Goal: Task Accomplishment & Management: Use online tool/utility

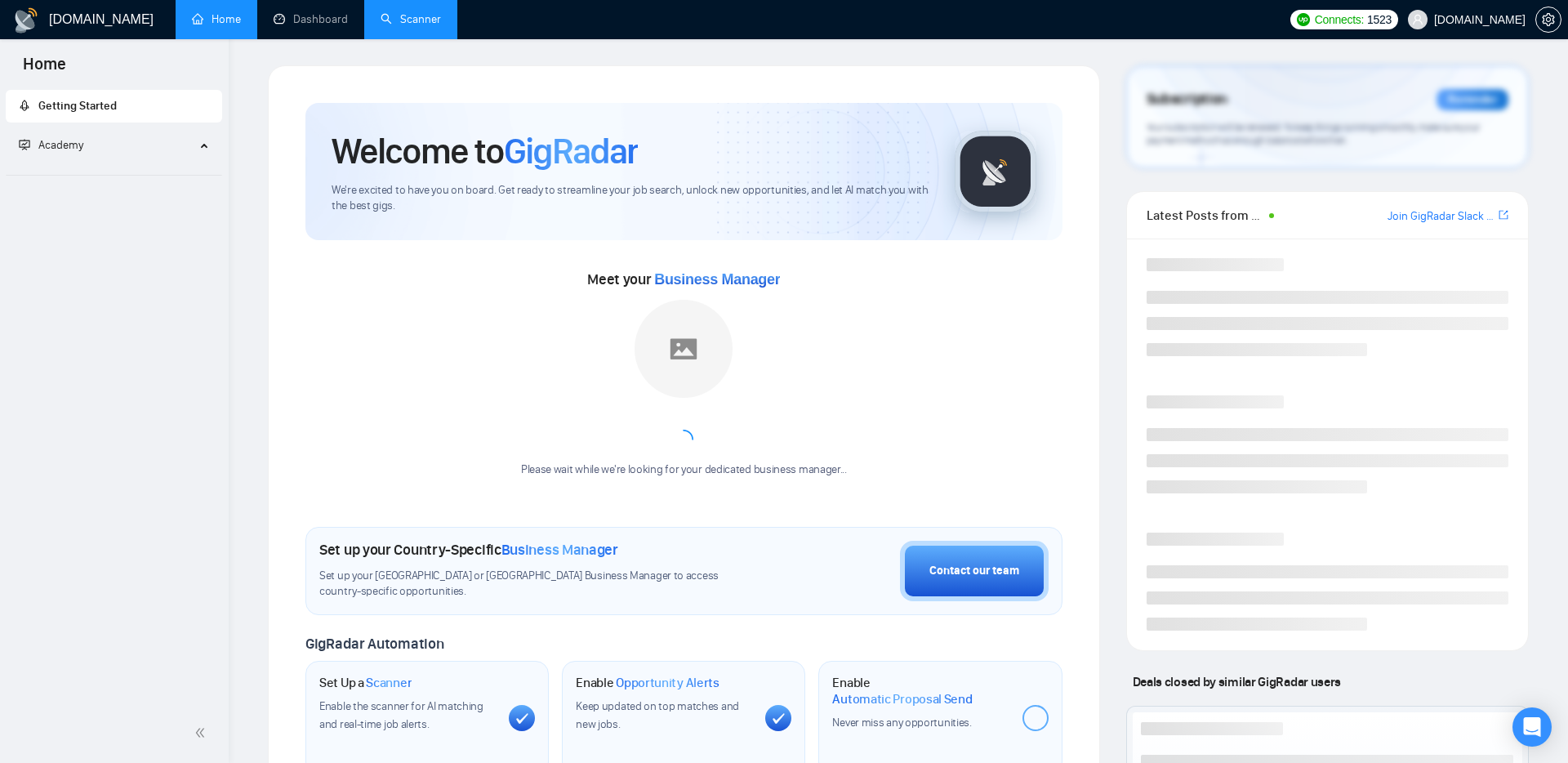
click at [425, 25] on link "Scanner" at bounding box center [411, 20] width 60 height 14
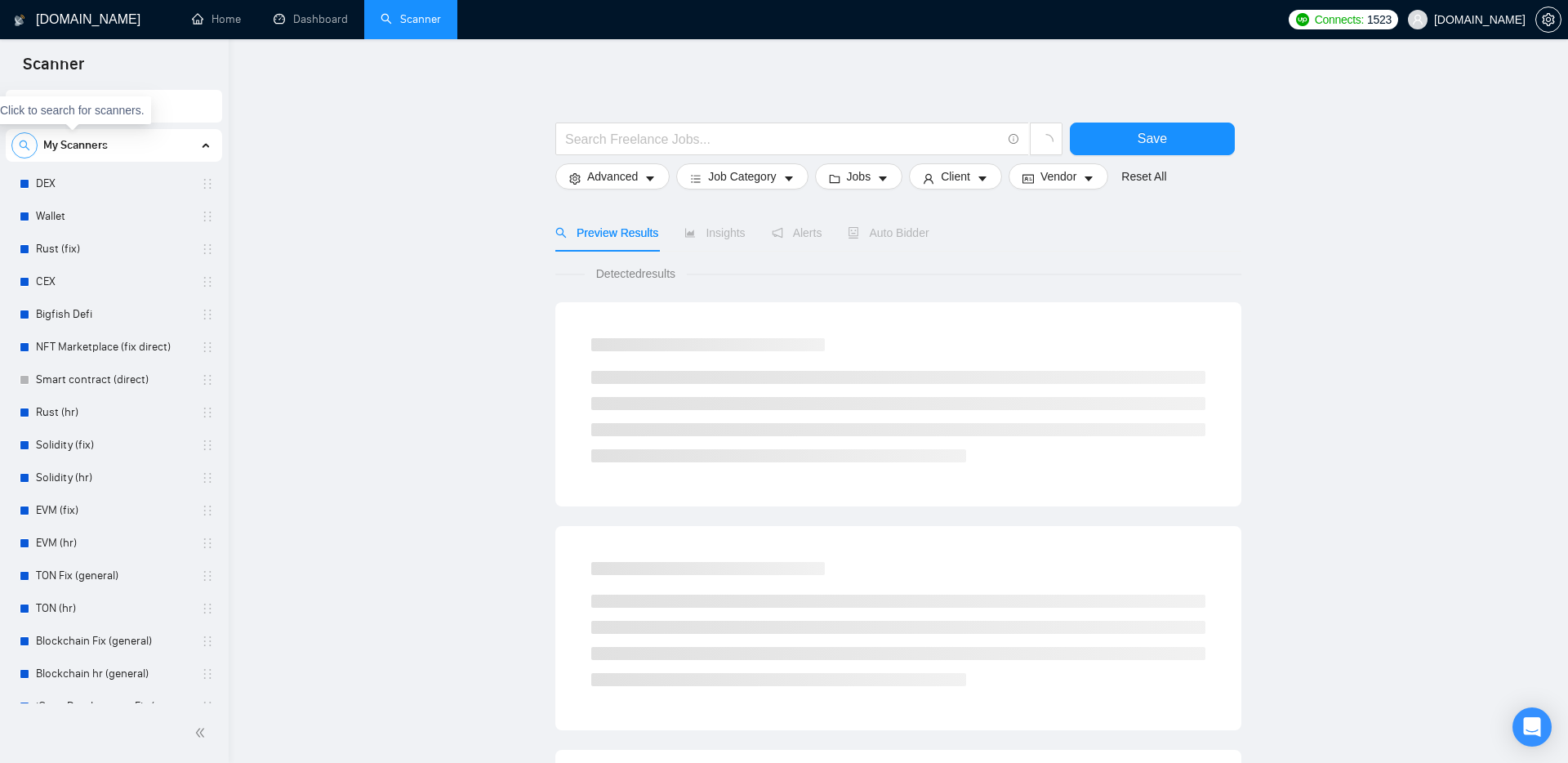
click at [36, 148] on span "search" at bounding box center [25, 145] width 25 height 12
click at [195, 142] on icon "close-circle" at bounding box center [200, 144] width 12 height 12
click at [400, 225] on main "Save Advanced Job Category Jobs Client Vendor Reset All Preview Results Insight…" at bounding box center [899, 734] width 1287 height 1337
click at [435, 274] on main "Save Advanced Job Category Jobs Client Vendor Reset All Preview Results Insight…" at bounding box center [899, 734] width 1287 height 1337
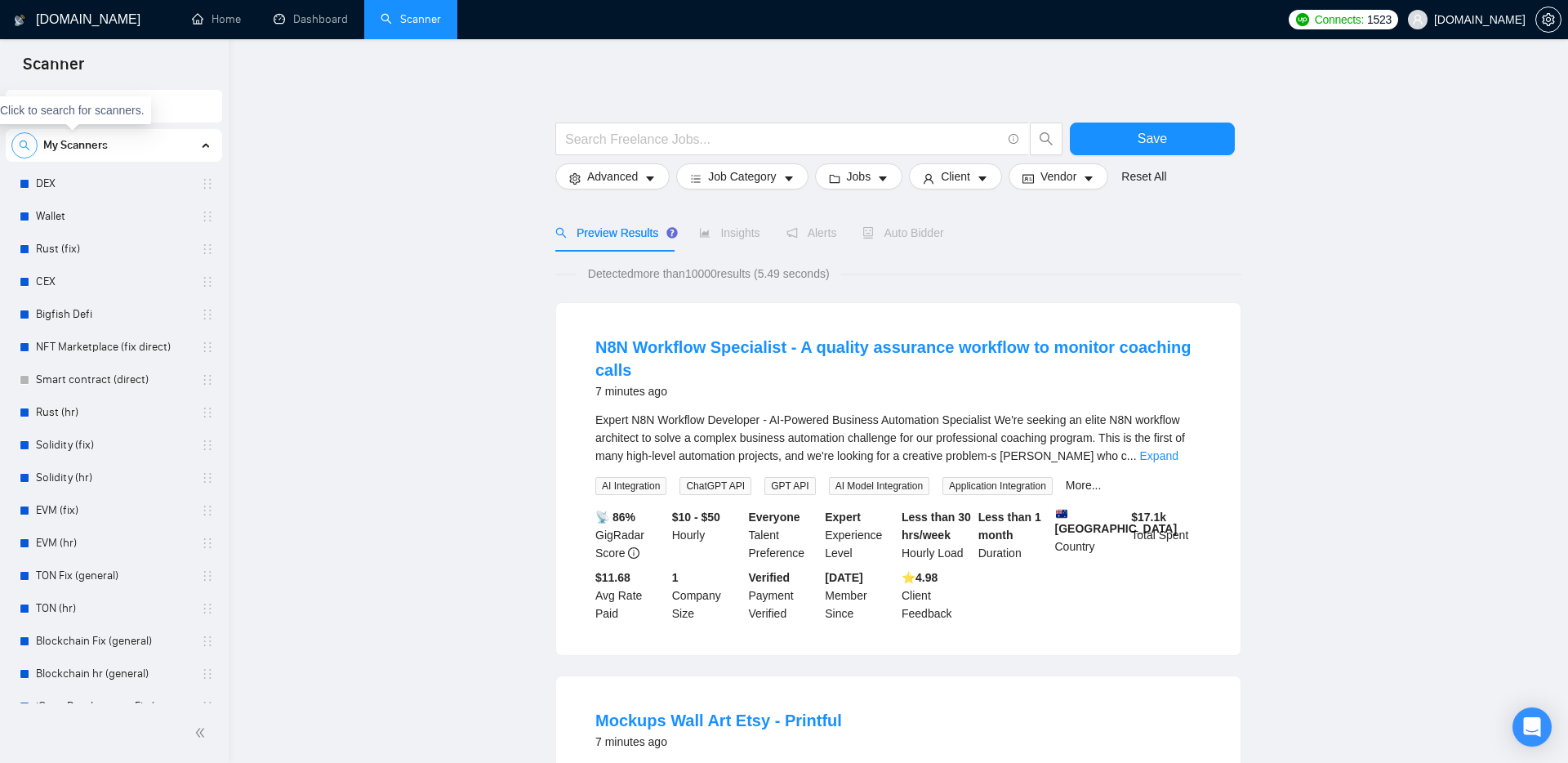
click at [35, 141] on span "search" at bounding box center [25, 145] width 25 height 12
click at [85, 183] on link "DEX" at bounding box center [113, 184] width 155 height 33
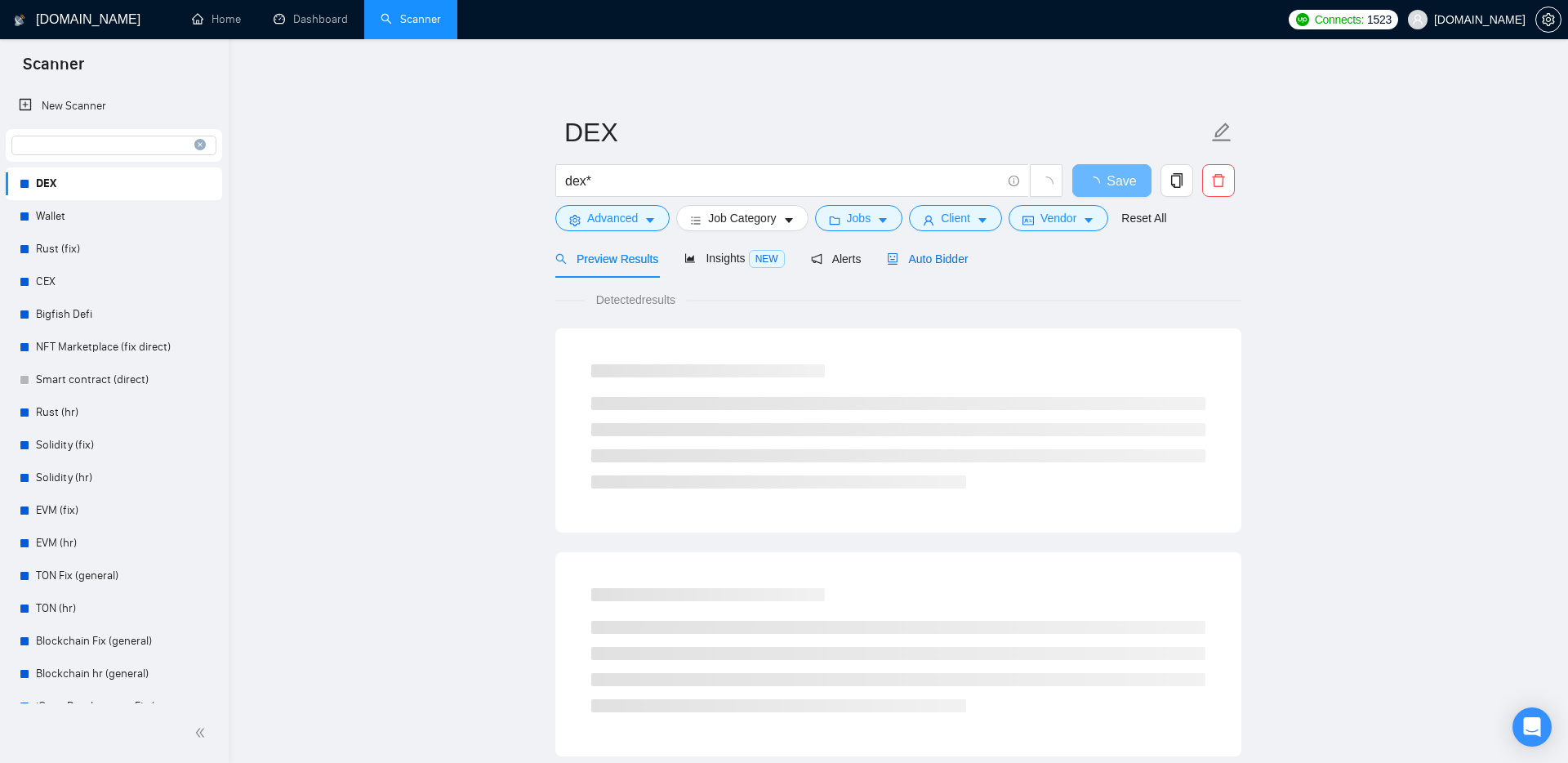
click at [940, 255] on span "Auto Bidder" at bounding box center [927, 258] width 81 height 13
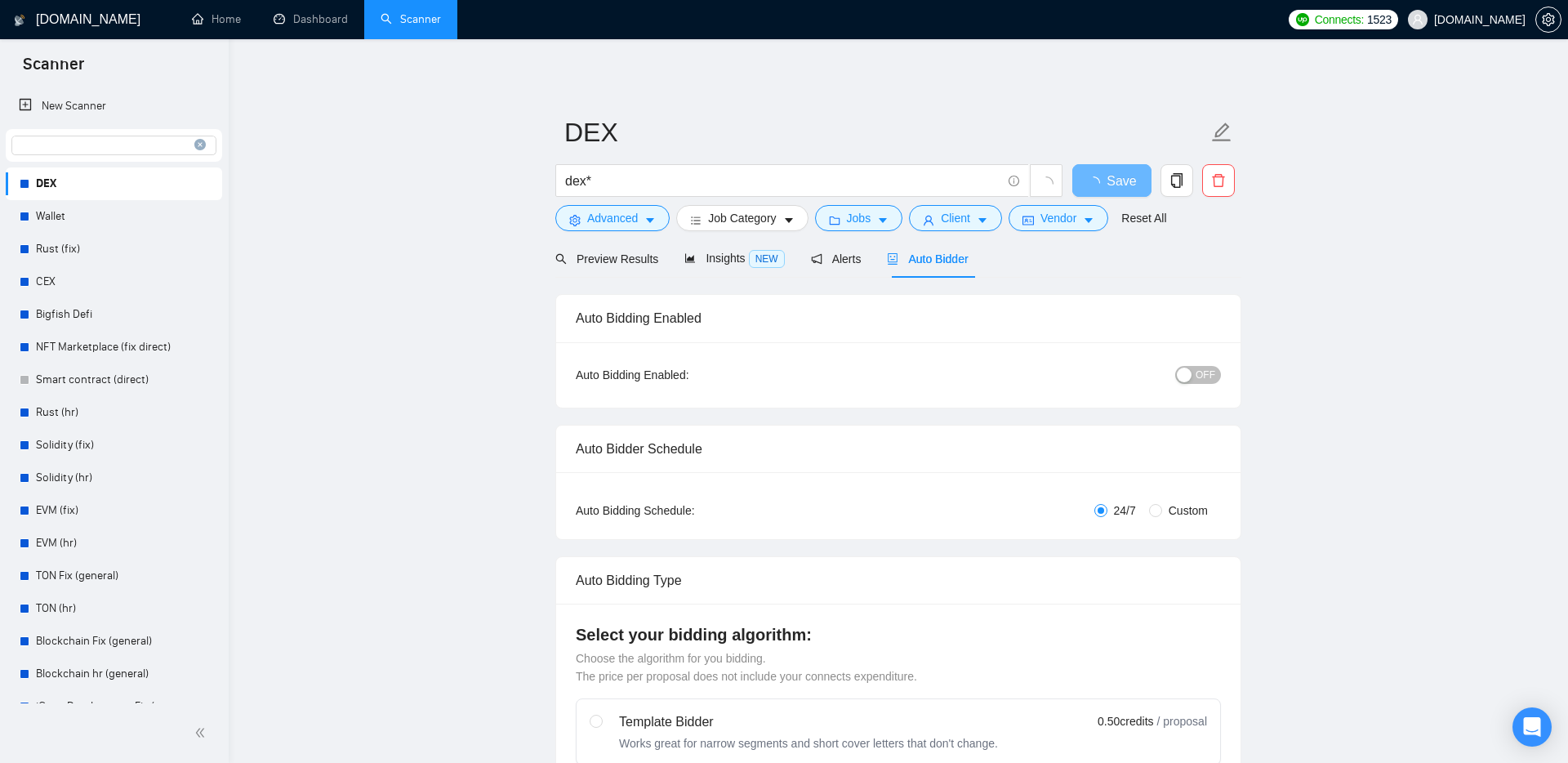
checkbox input "true"
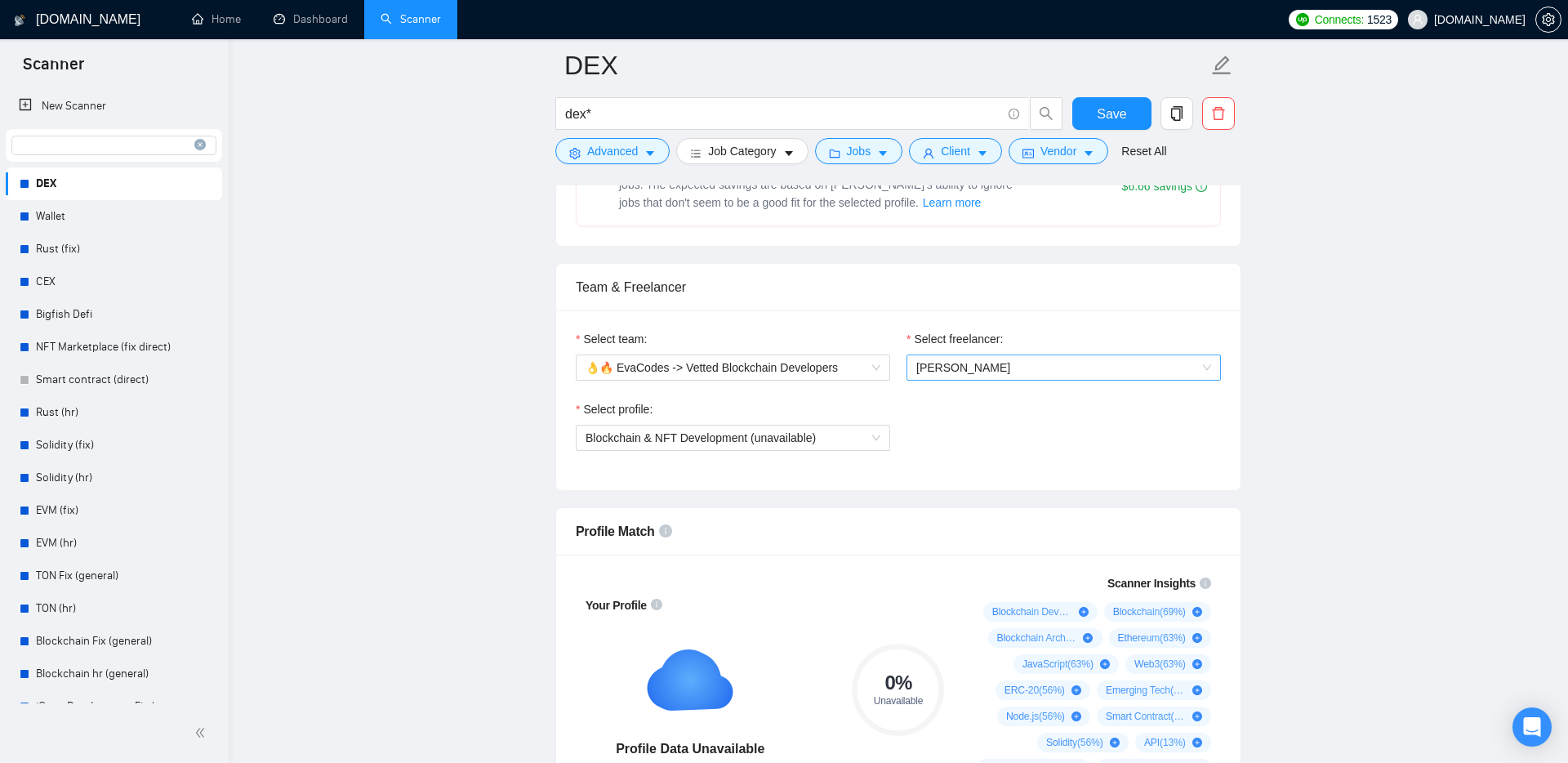
scroll to position [736, 0]
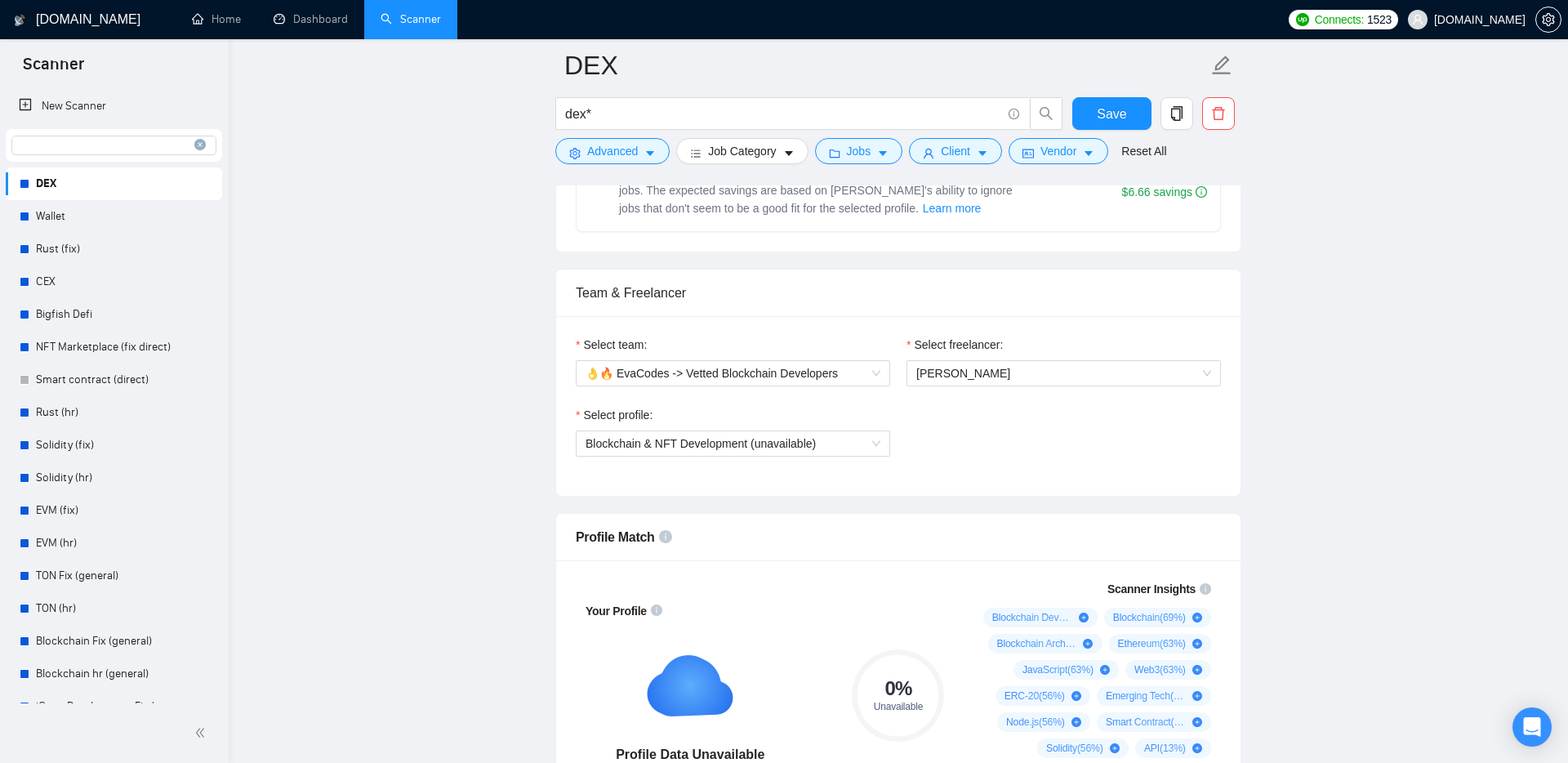
click at [931, 373] on span "[PERSON_NAME]" at bounding box center [963, 373] width 94 height 13
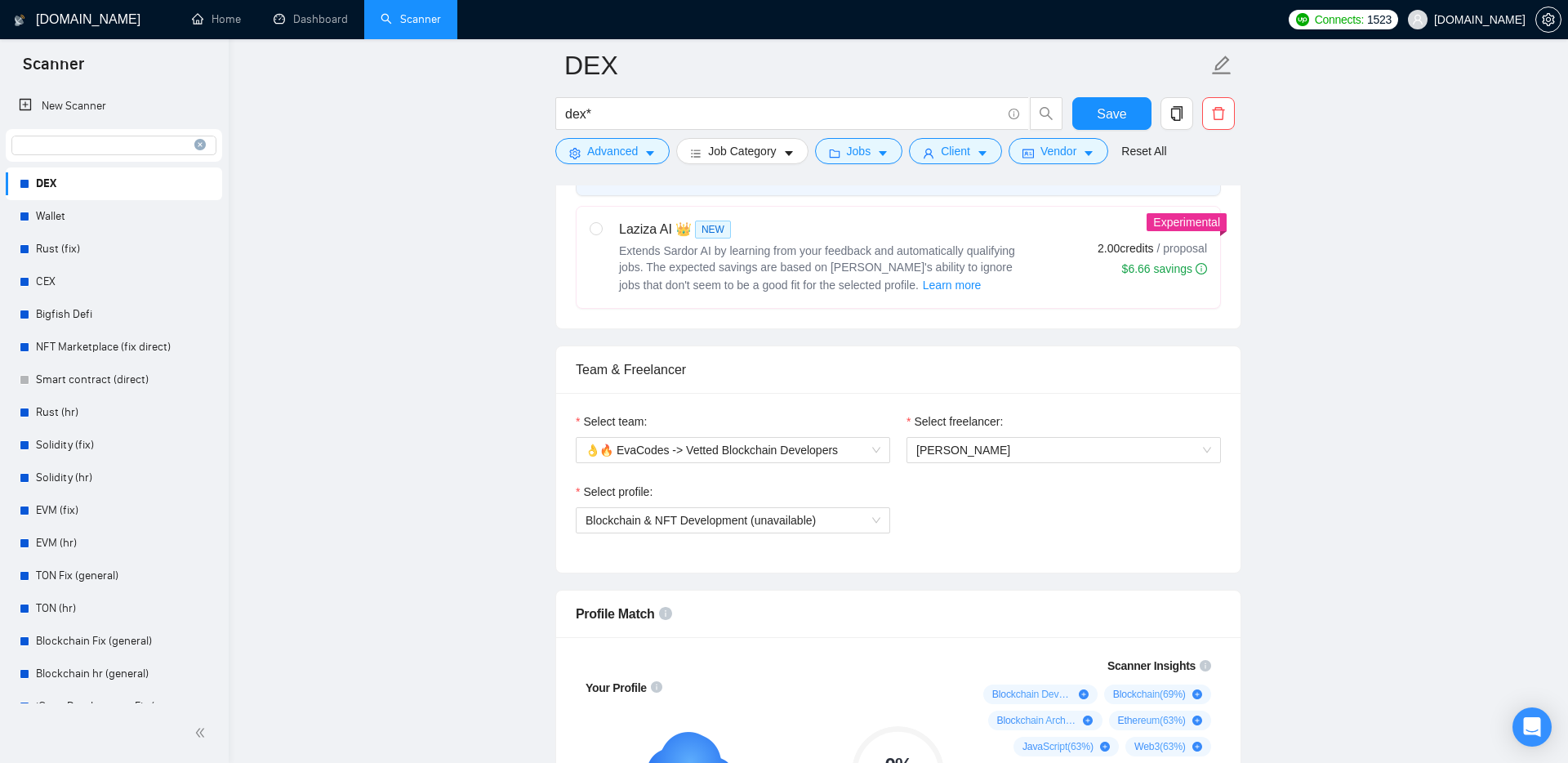
scroll to position [656, 0]
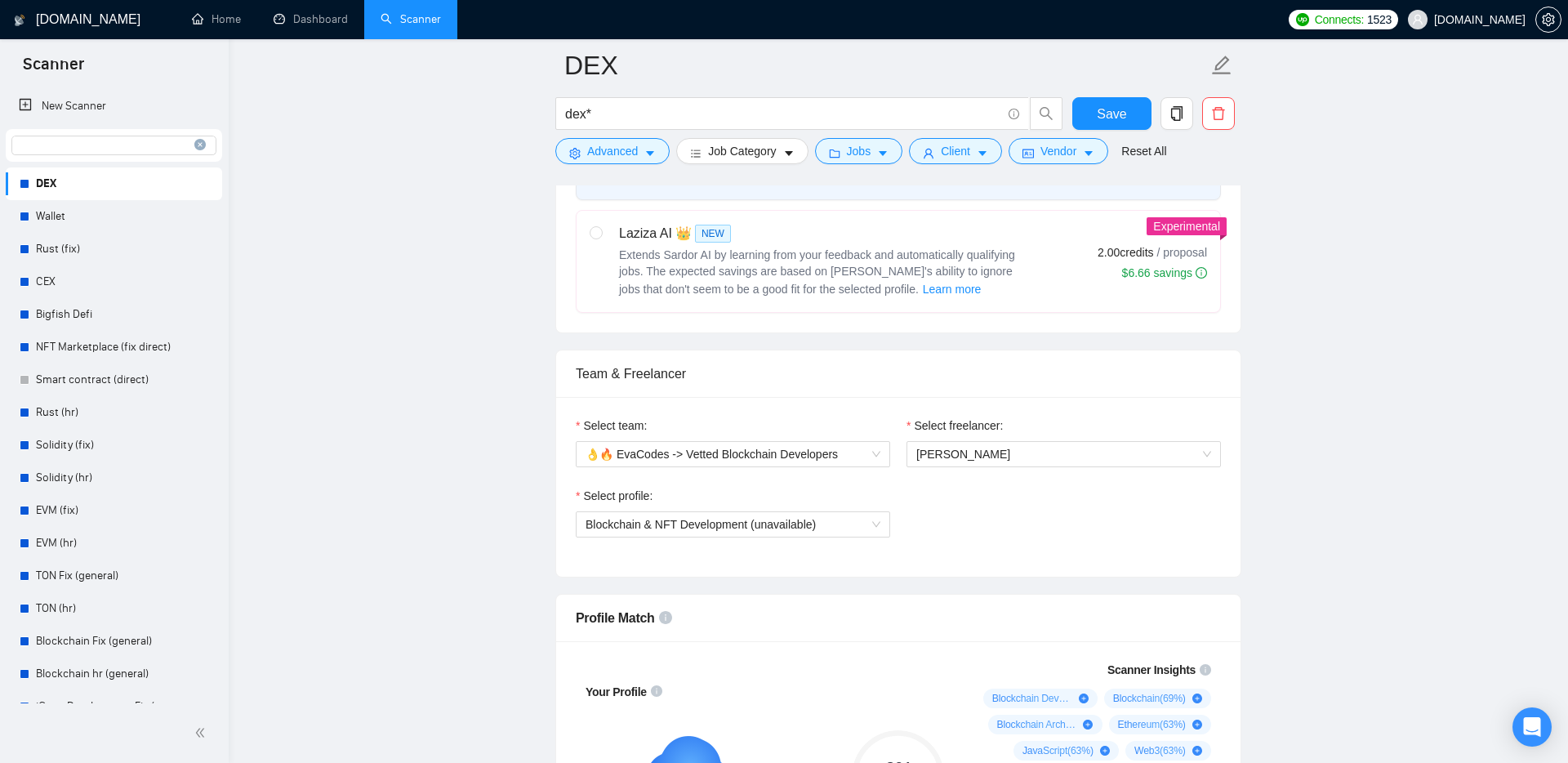
click at [1029, 509] on div "Select profile: Blockchain & NFT Development (unavailable)" at bounding box center [898, 521] width 661 height 70
click at [984, 450] on span "[PERSON_NAME]" at bounding box center [963, 454] width 94 height 13
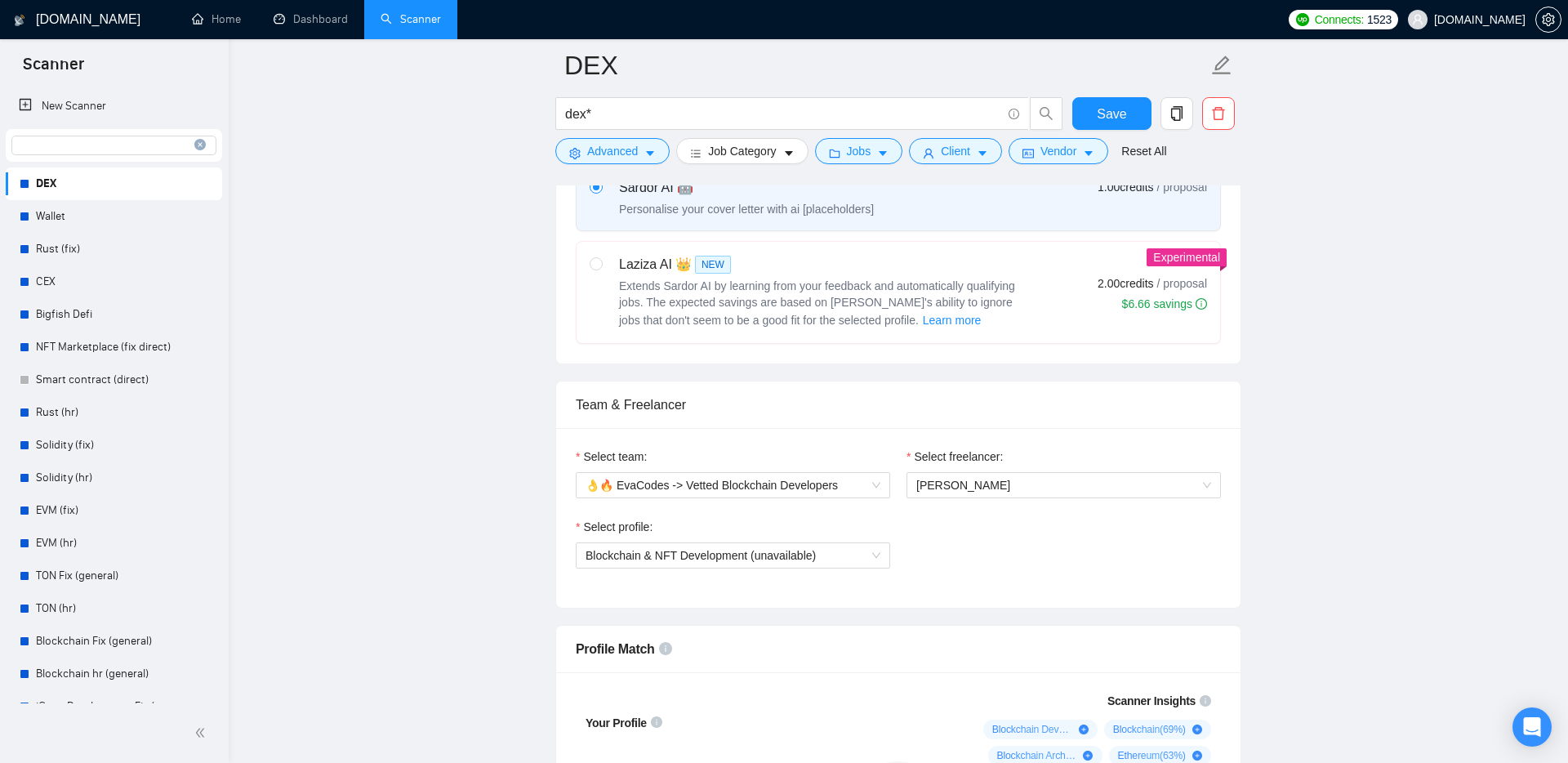
scroll to position [624, 0]
click at [1019, 492] on span "[PERSON_NAME]" at bounding box center [1064, 487] width 295 height 25
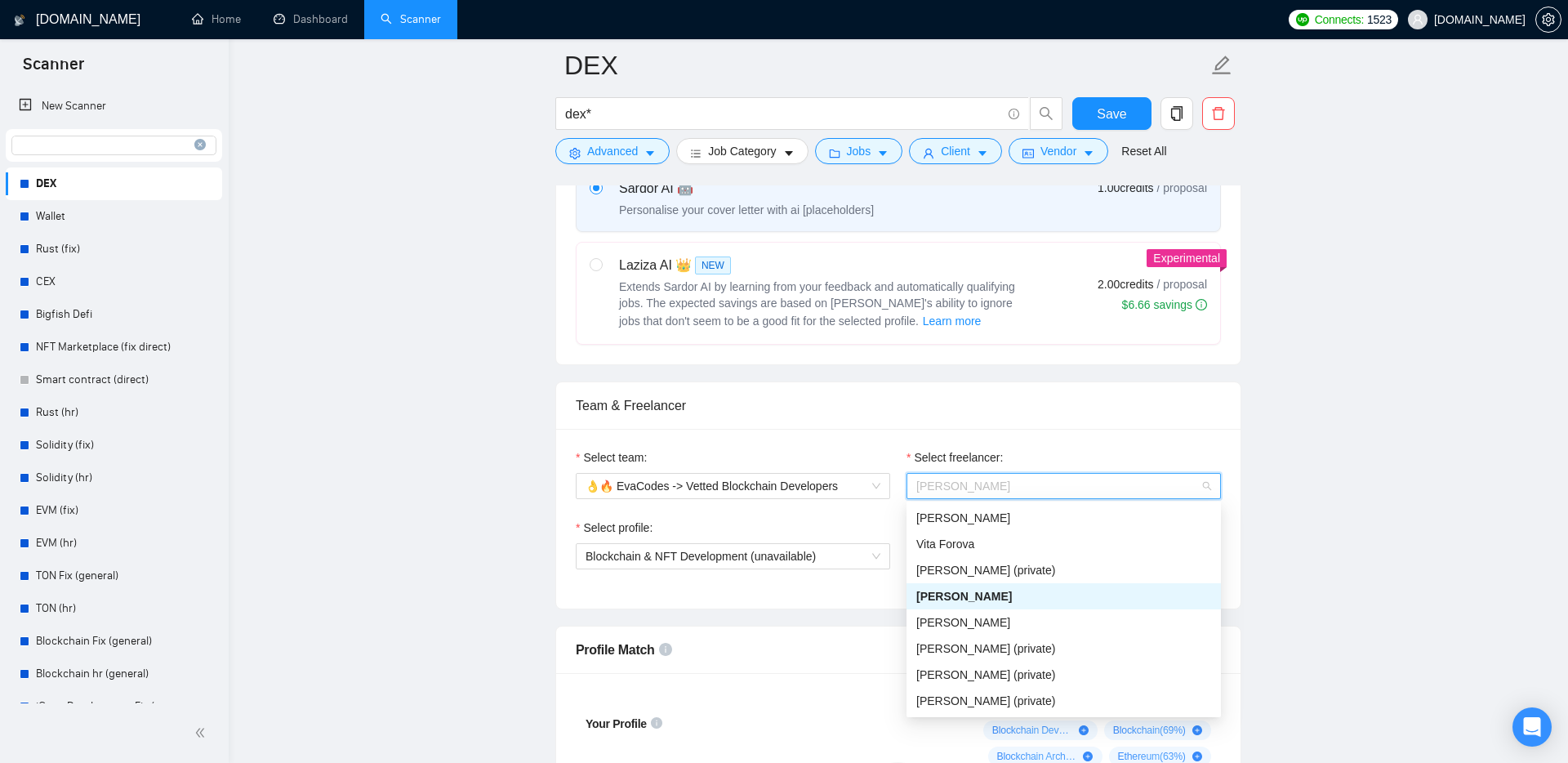
click at [922, 420] on div "Team & Freelancer" at bounding box center [899, 406] width 645 height 46
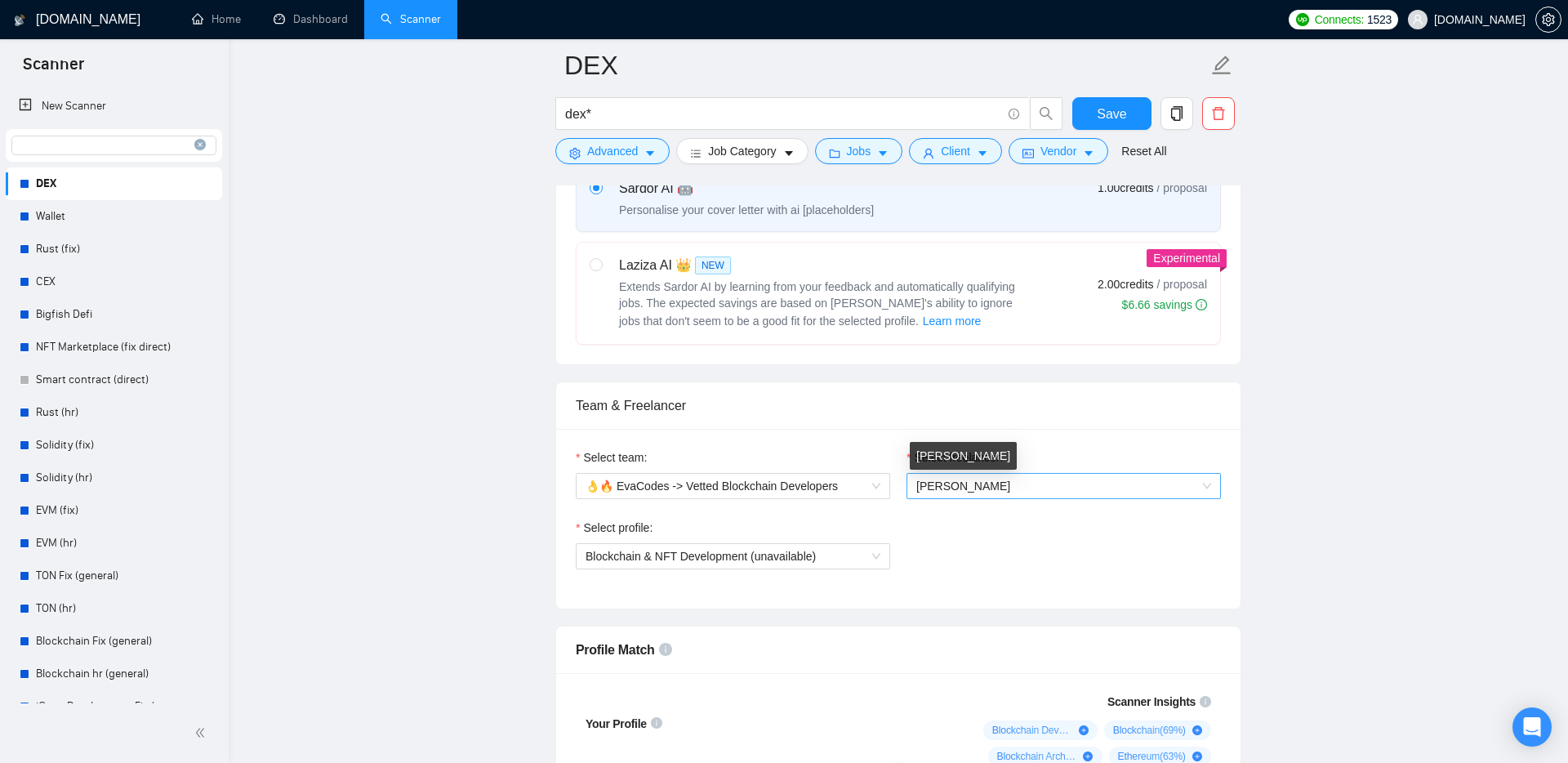
click at [992, 487] on span "[PERSON_NAME]" at bounding box center [963, 486] width 94 height 13
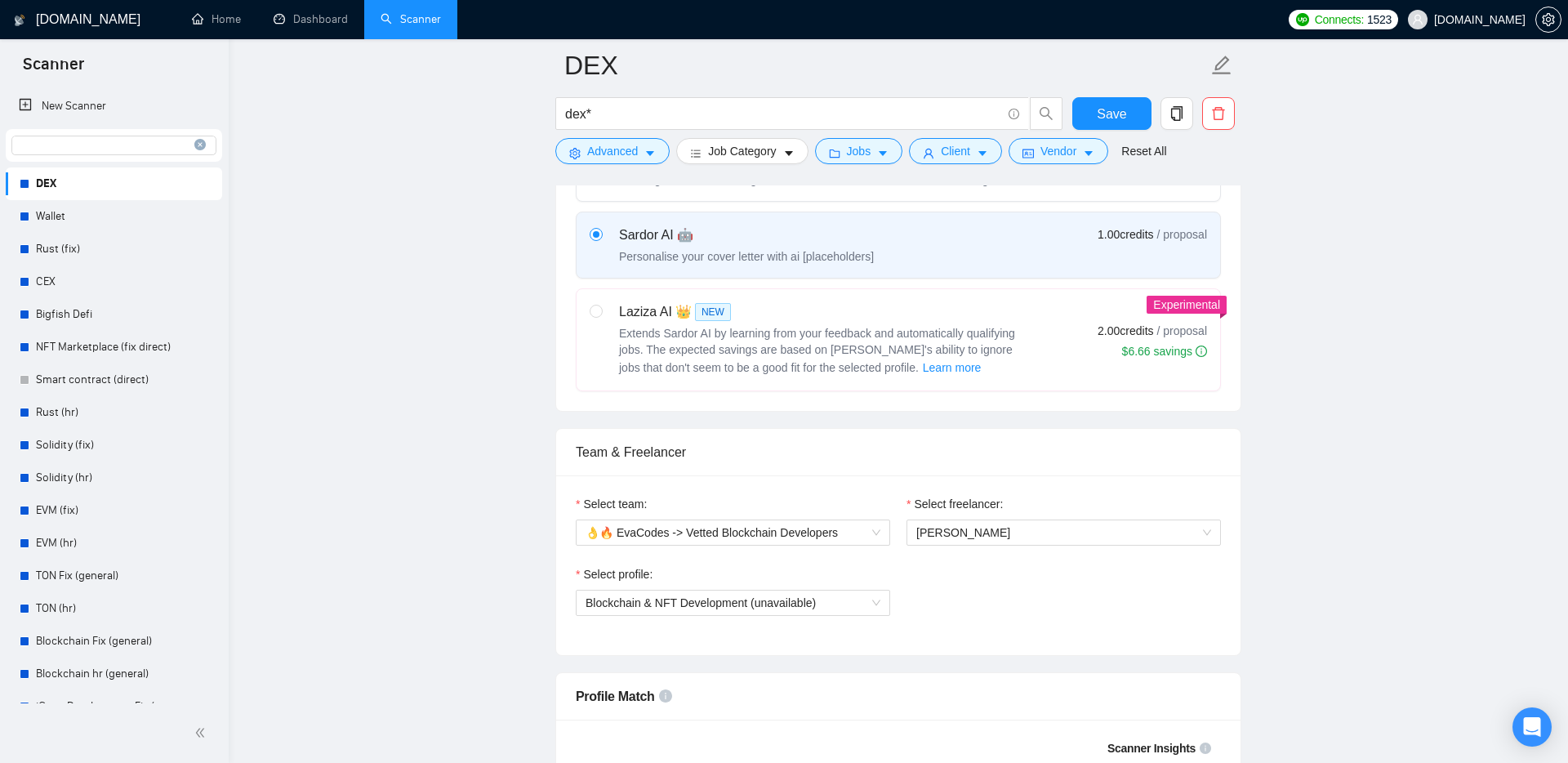
scroll to position [568, 0]
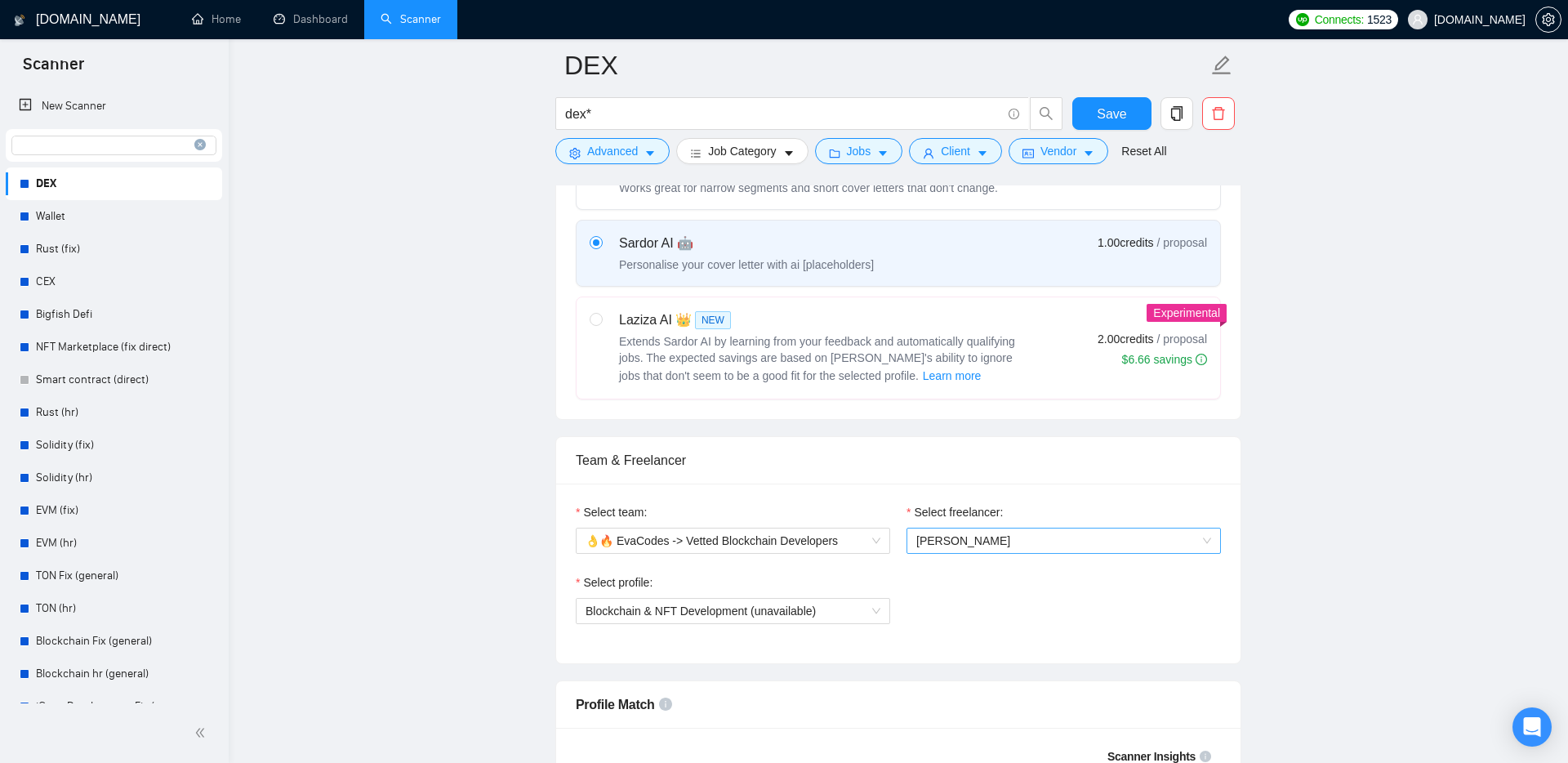
click at [1076, 545] on span "[PERSON_NAME]" at bounding box center [1064, 541] width 295 height 25
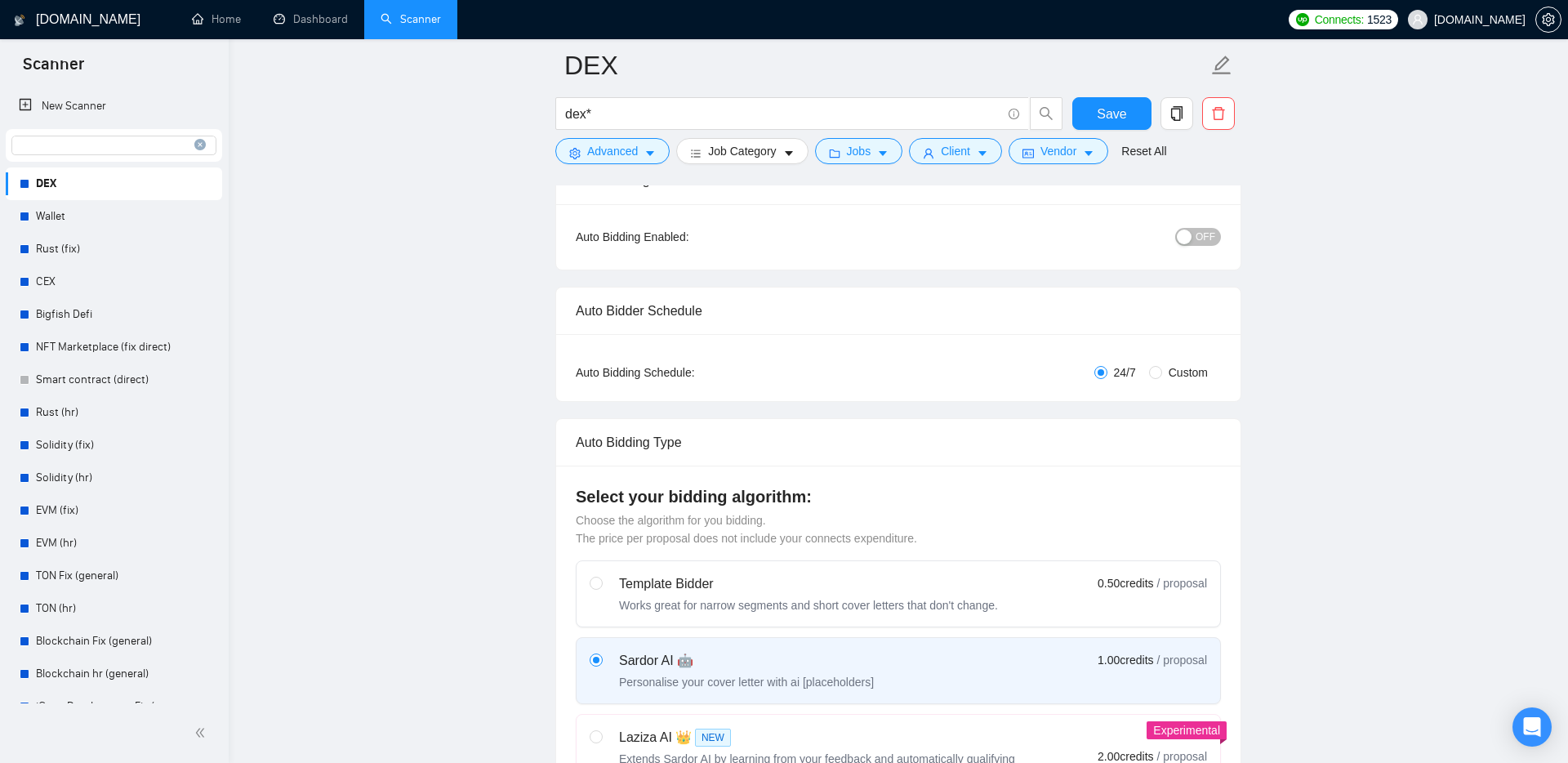
scroll to position [155, 0]
